Goal: Navigation & Orientation: Find specific page/section

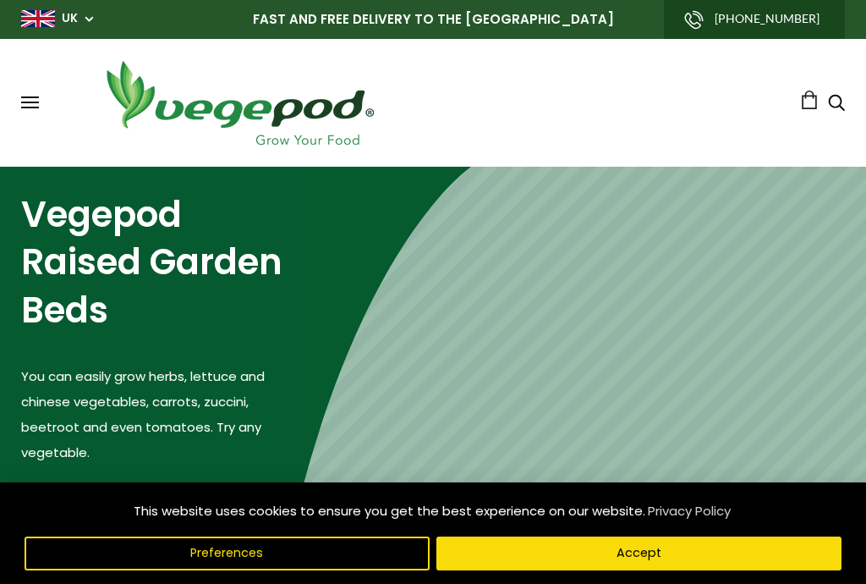
click at [23, 91] on div "Shop Vegepod Bundles Vegepods Stands & Trolleys Kitchen Garden Accessories & Ot…" at bounding box center [433, 103] width 824 height 94
click at [30, 109] on button at bounding box center [30, 102] width 18 height 13
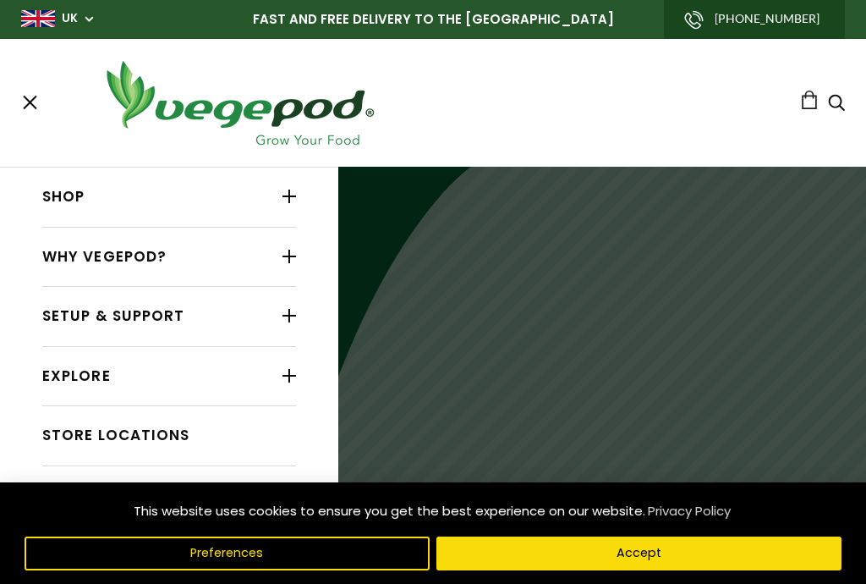
click at [287, 196] on div at bounding box center [290, 196] width 14 height 22
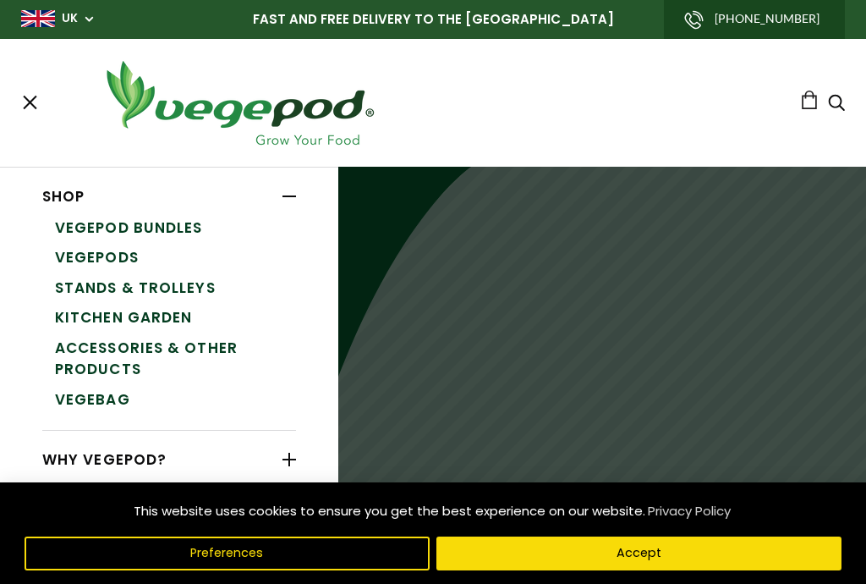
click at [93, 407] on link "VegeBag" at bounding box center [175, 400] width 241 height 30
click at [199, 357] on link "Accessories & Other Products" at bounding box center [175, 359] width 241 height 52
click at [162, 311] on link "Kitchen Garden" at bounding box center [175, 318] width 241 height 30
click at [102, 402] on link "VegeBag" at bounding box center [175, 400] width 241 height 30
click at [177, 226] on link "Vegepod Bundles" at bounding box center [175, 228] width 241 height 30
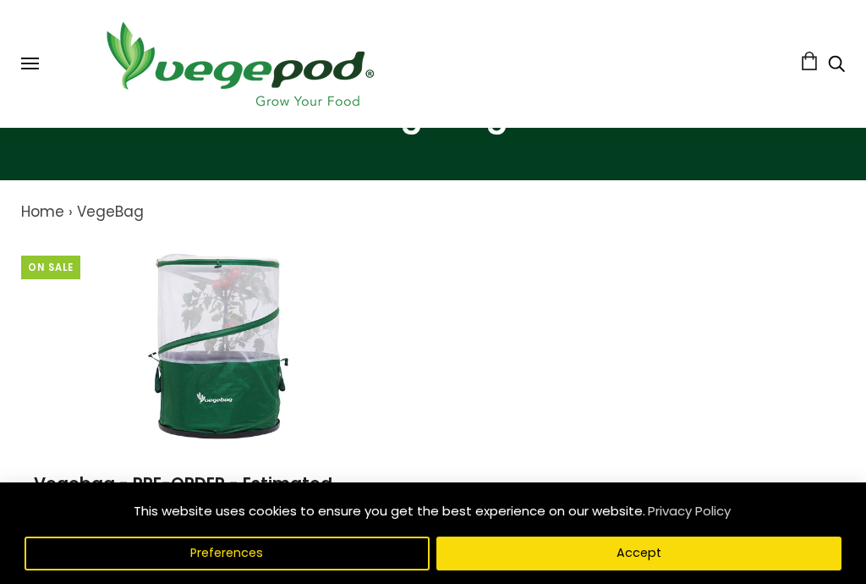
click at [652, 570] on button "Accept" at bounding box center [639, 553] width 405 height 34
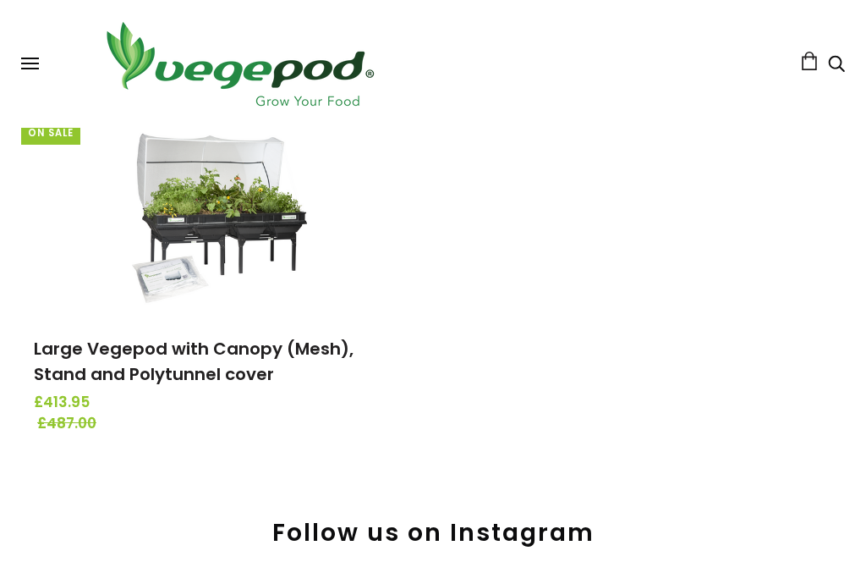
scroll to position [1060, 0]
